Goal: Navigation & Orientation: Find specific page/section

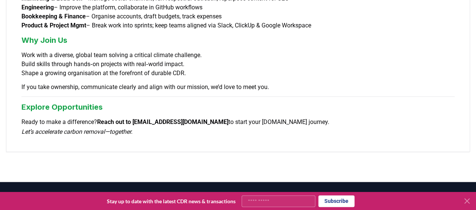
scroll to position [727, 0]
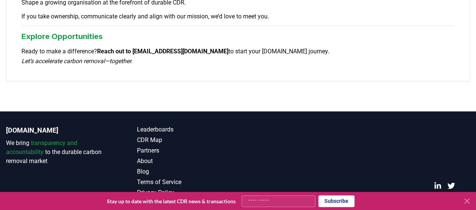
click at [55, 140] on span "transparency and accountability" at bounding box center [41, 148] width 71 height 16
click at [30, 139] on p "We bring transparency and accountability to the durable carbon removal market" at bounding box center [56, 152] width 101 height 27
click at [154, 136] on link "CDR Map" at bounding box center [187, 140] width 101 height 9
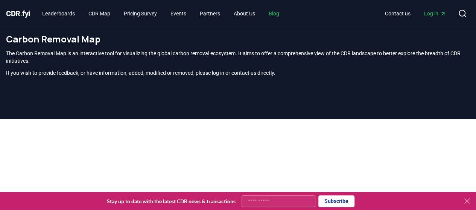
click at [281, 18] on link "Blog" at bounding box center [274, 14] width 23 height 14
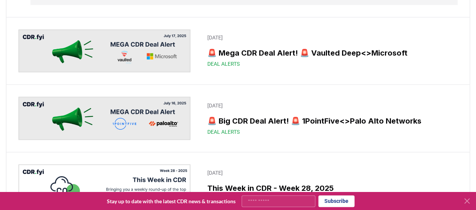
scroll to position [602, 0]
